Goal: Transaction & Acquisition: Obtain resource

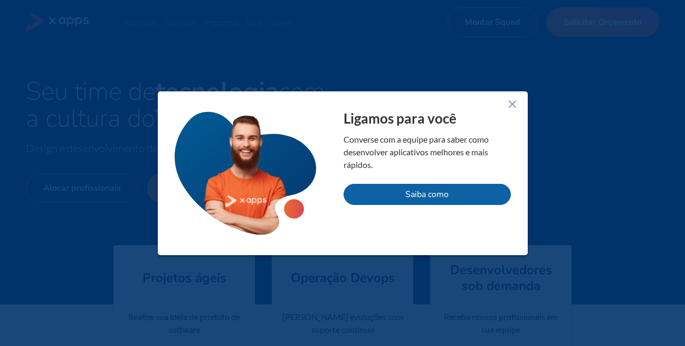
click at [507, 102] on div "Ligamos para você Converse com a equipe para saber como desenvolver aplicativos…" at bounding box center [343, 173] width 370 height 164
click at [515, 106] on line at bounding box center [513, 104] width 6 height 6
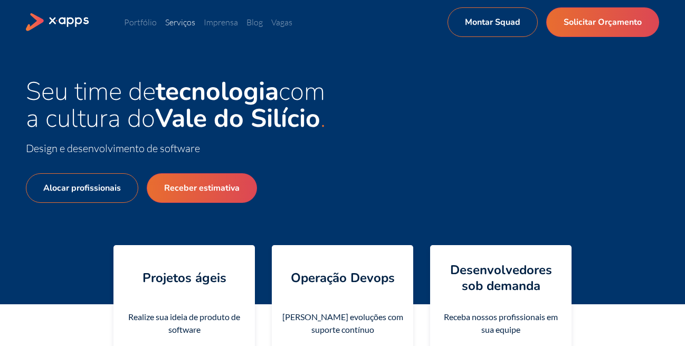
click at [182, 23] on link "Serviços" at bounding box center [180, 22] width 30 height 11
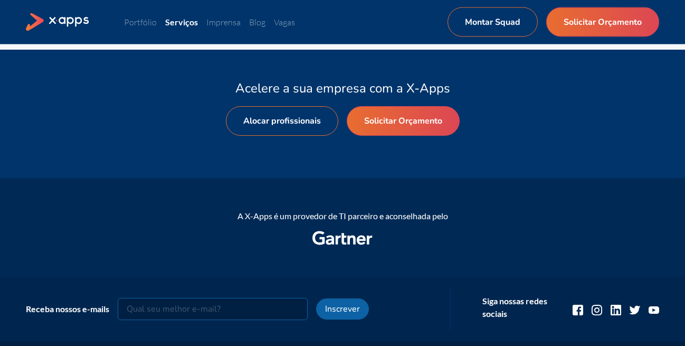
scroll to position [592, 0]
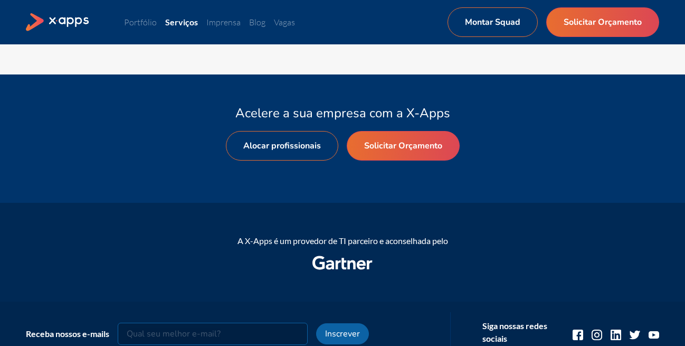
click at [385, 129] on div "Acelere a sua empresa com a X-Apps Alocar profissionais Solicitar Orçamento" at bounding box center [343, 139] width 634 height 118
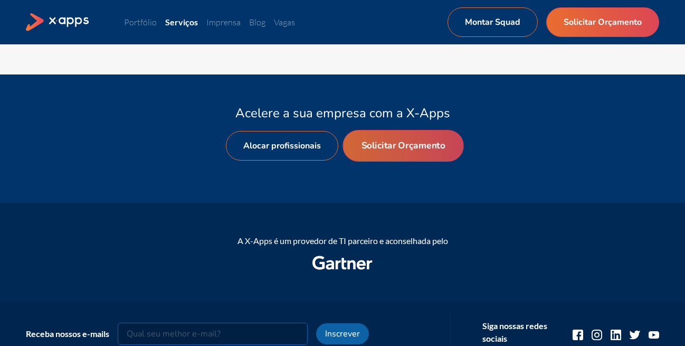
click at [371, 150] on link "Solicitar Orçamento" at bounding box center [403, 146] width 121 height 32
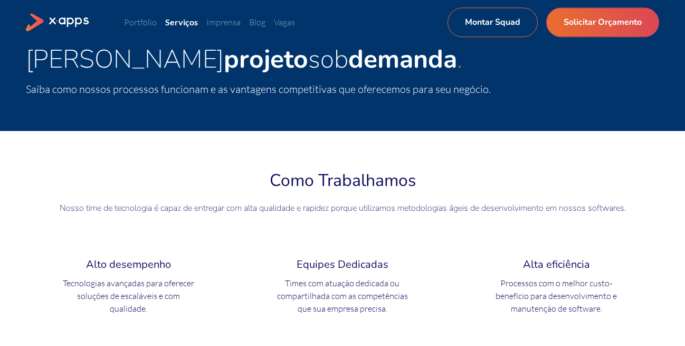
select select "BR"
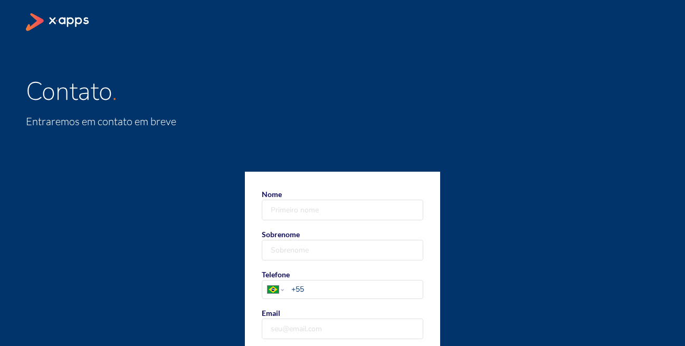
click at [41, 25] on icon at bounding box center [35, 22] width 18 height 18
